Goal: Go to known website: Access a specific website the user already knows

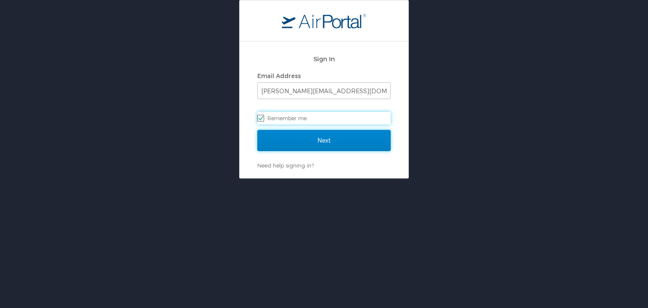
click at [322, 138] on input "Next" at bounding box center [323, 140] width 133 height 21
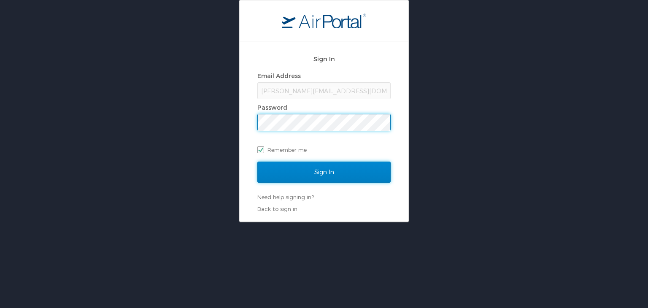
click at [316, 170] on input "Sign In" at bounding box center [323, 172] width 133 height 21
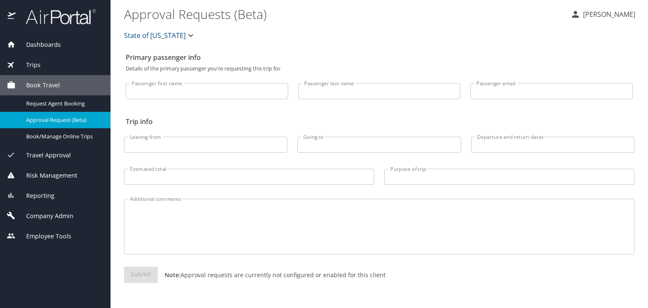
click at [58, 23] on img at bounding box center [55, 16] width 79 height 16
